Goal: Transaction & Acquisition: Purchase product/service

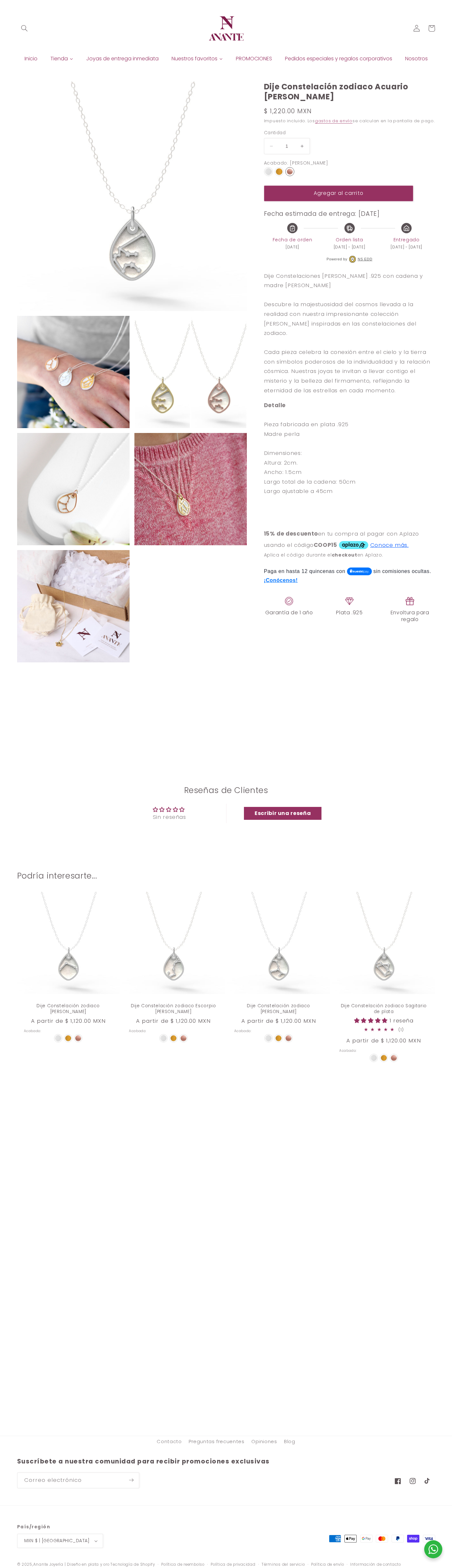
select select "{"isForProduct":true,"id":45146794983578,"title":"Plata","available":true,"pric…"
select select "{"isForProduct":false,"id":45146770604186,"title":"Plata","available":true,"pri…"
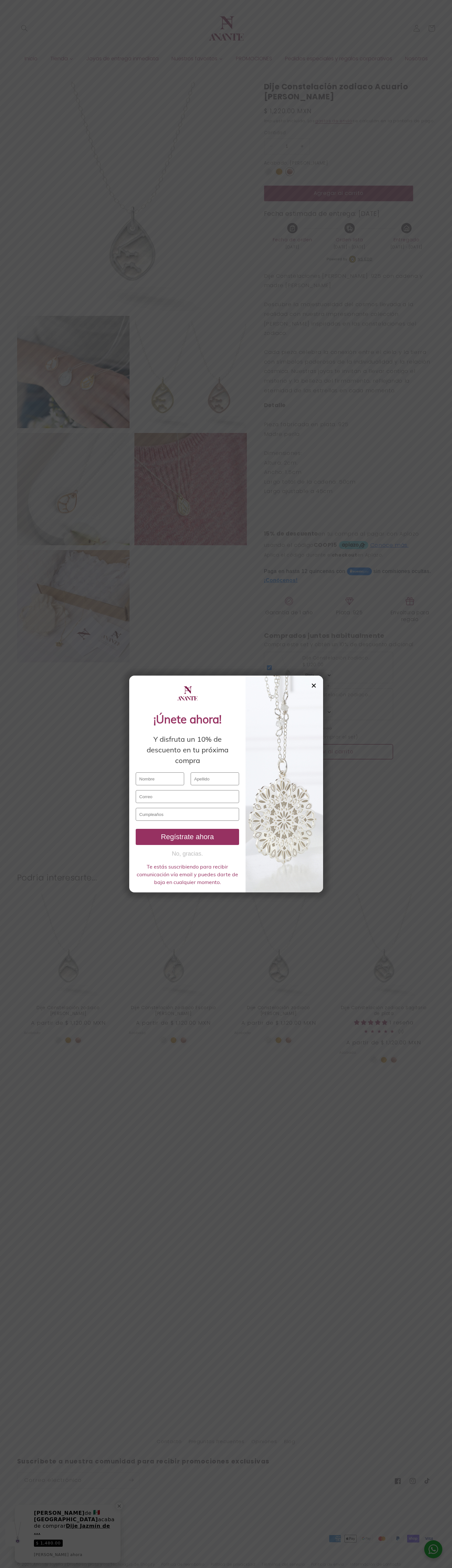
click at [187, 854] on button "No, gracias." at bounding box center [188, 853] width 104 height 8
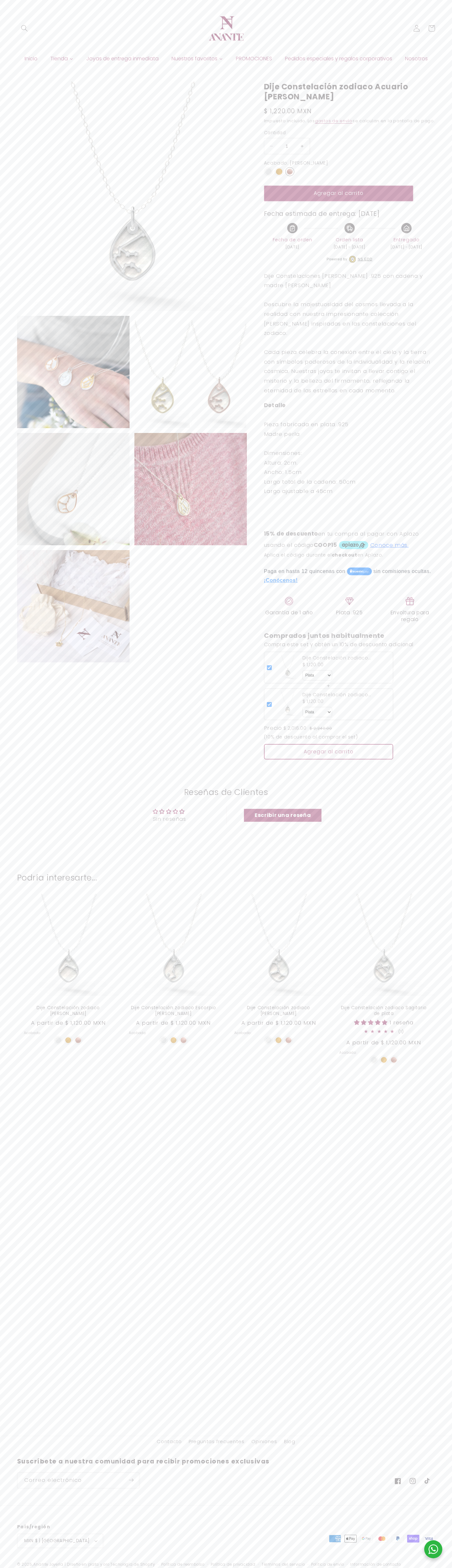
click at [338, 200] on button "Agregar al carrito" at bounding box center [338, 194] width 149 height 16
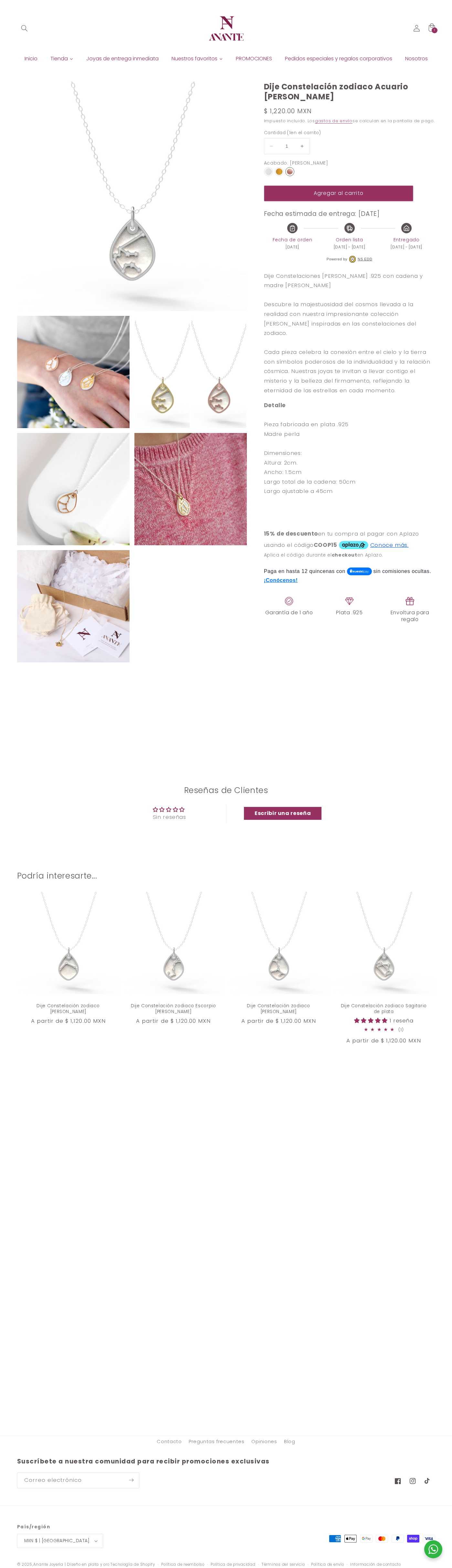
select select "{"isForProduct":true,"id":45146794983578,"title":"Plata","available":true,"pric…"
select select "{"isForProduct":false,"id":45146770604186,"title":"Plata","available":true,"pri…"
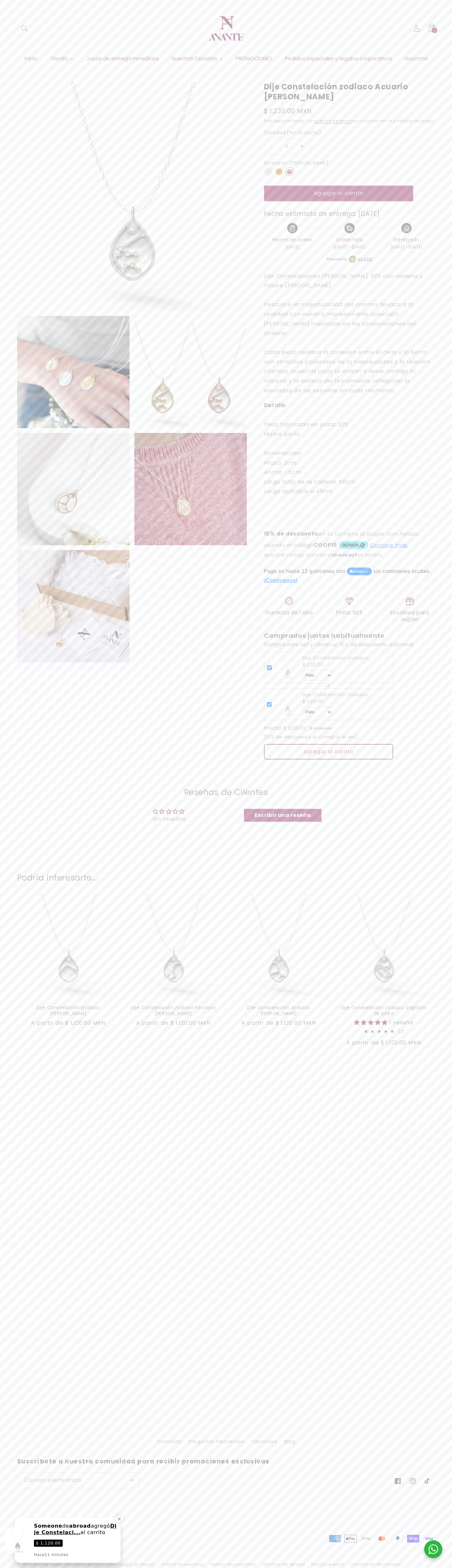
click at [431, 29] on icon at bounding box center [431, 28] width 15 height 15
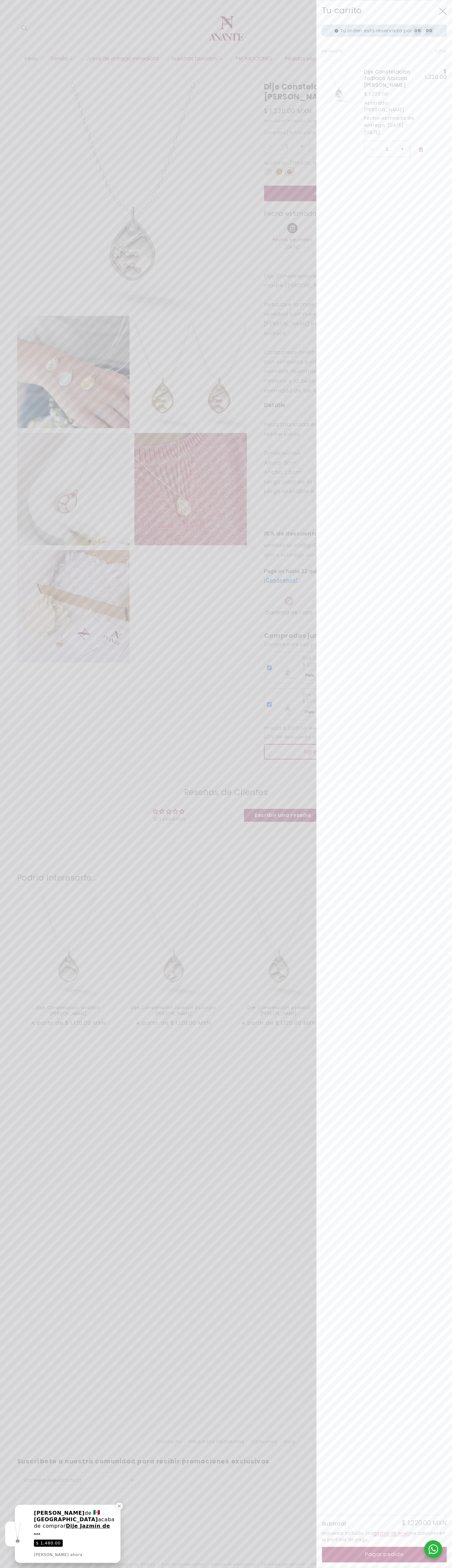
click at [442, 11] on icon "Cerrar" at bounding box center [442, 11] width 8 height 7
